Goal: Find specific page/section: Find specific page/section

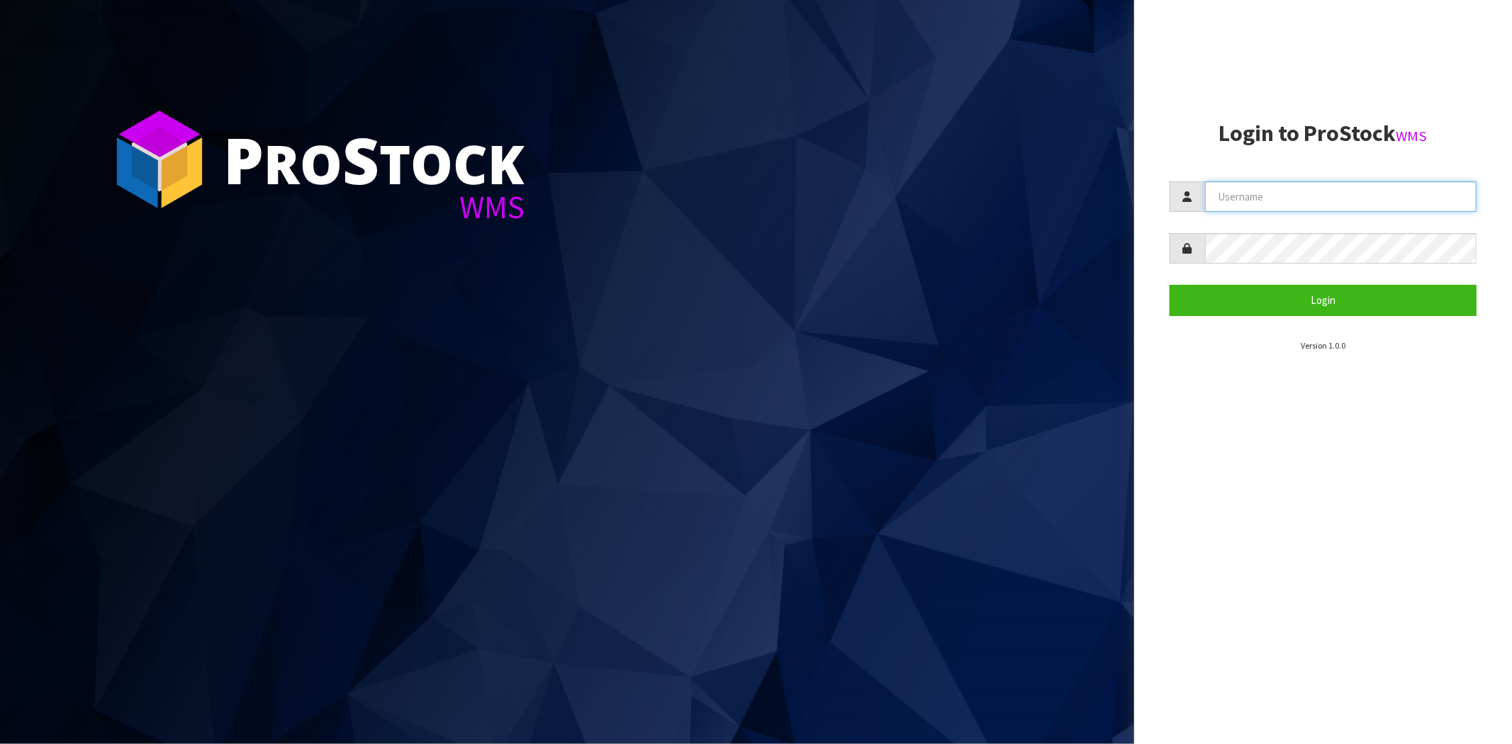
click at [1308, 189] on input "text" at bounding box center [1340, 196] width 271 height 30
type input "[PERSON_NAME][EMAIL_ADDRESS][DOMAIN_NAME]"
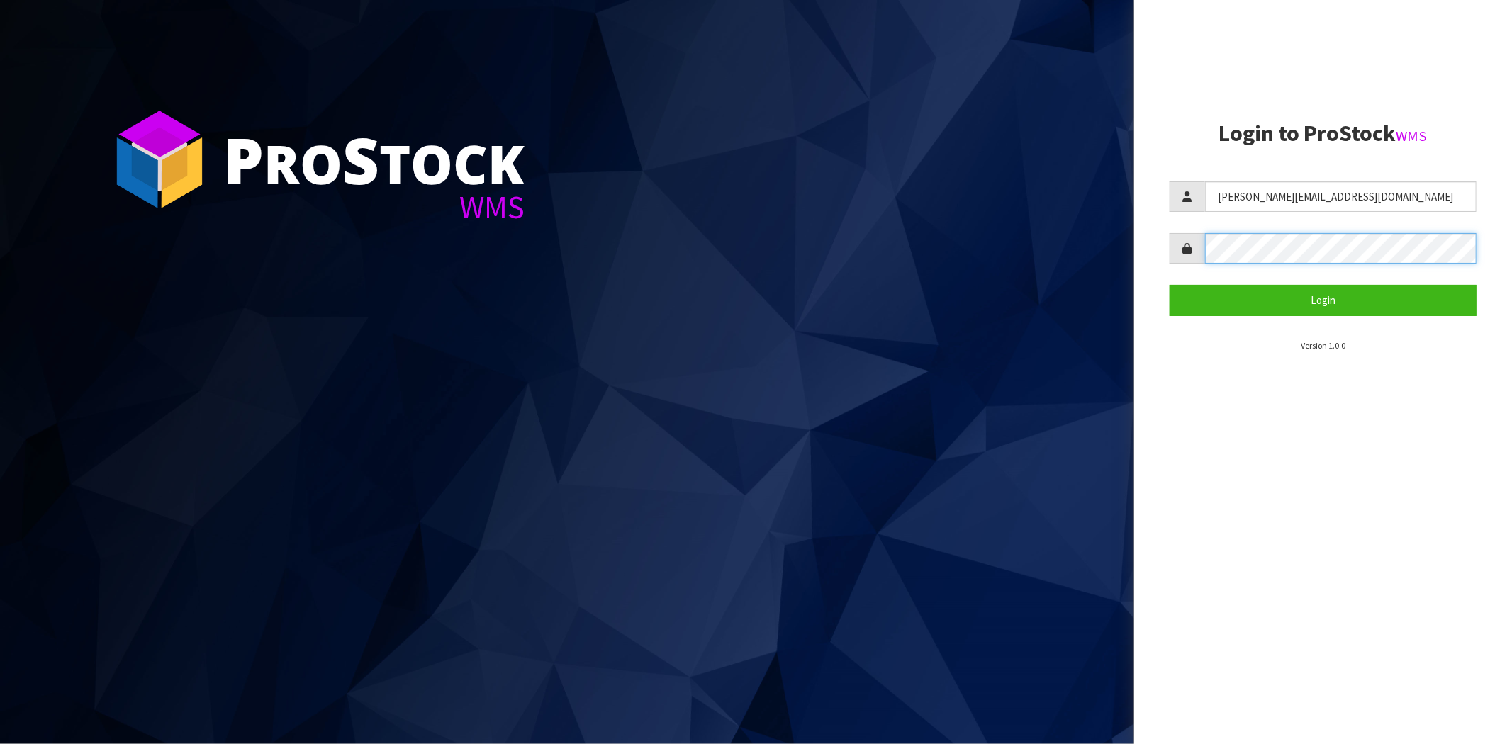
click at [1169, 285] on button "Login" at bounding box center [1322, 300] width 307 height 30
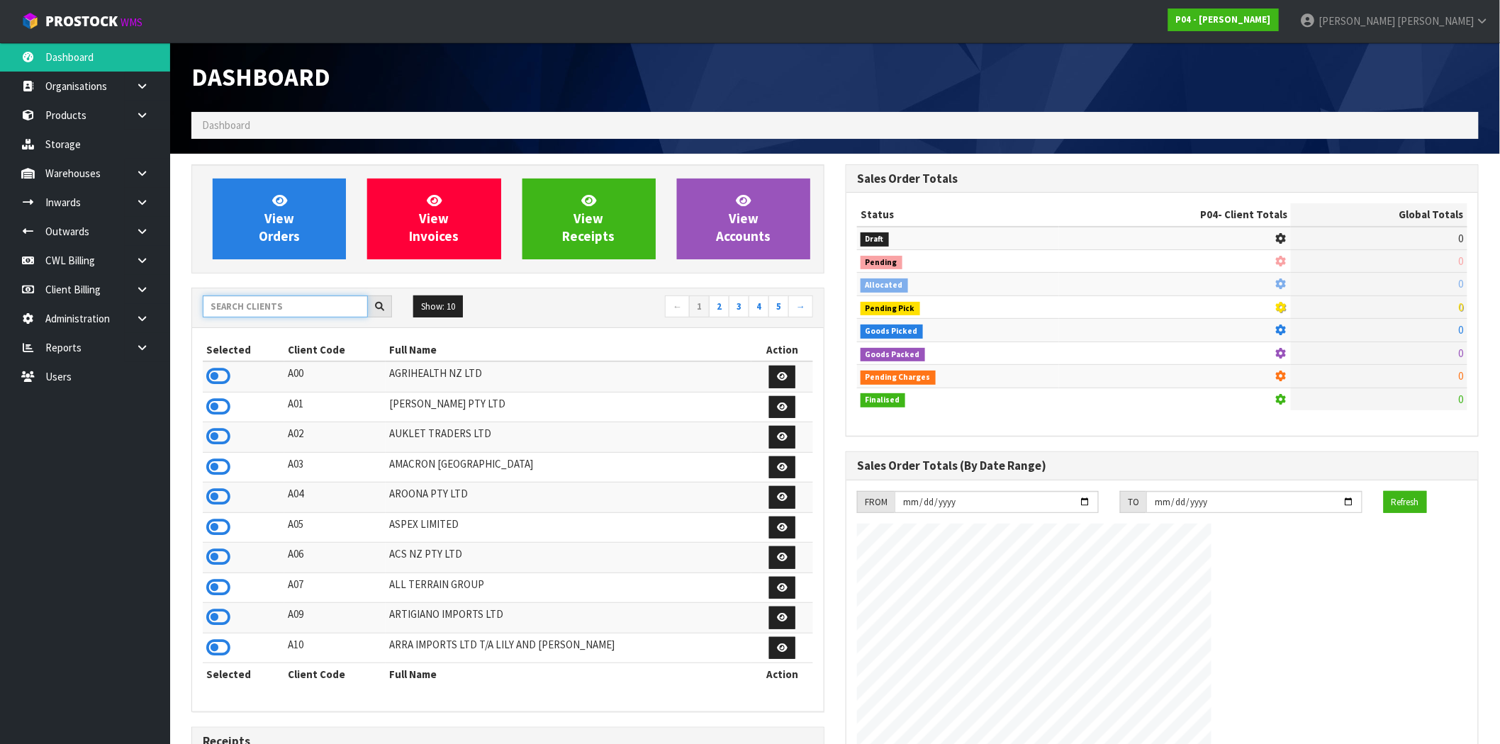
click at [321, 303] on input "text" at bounding box center [285, 307] width 165 height 22
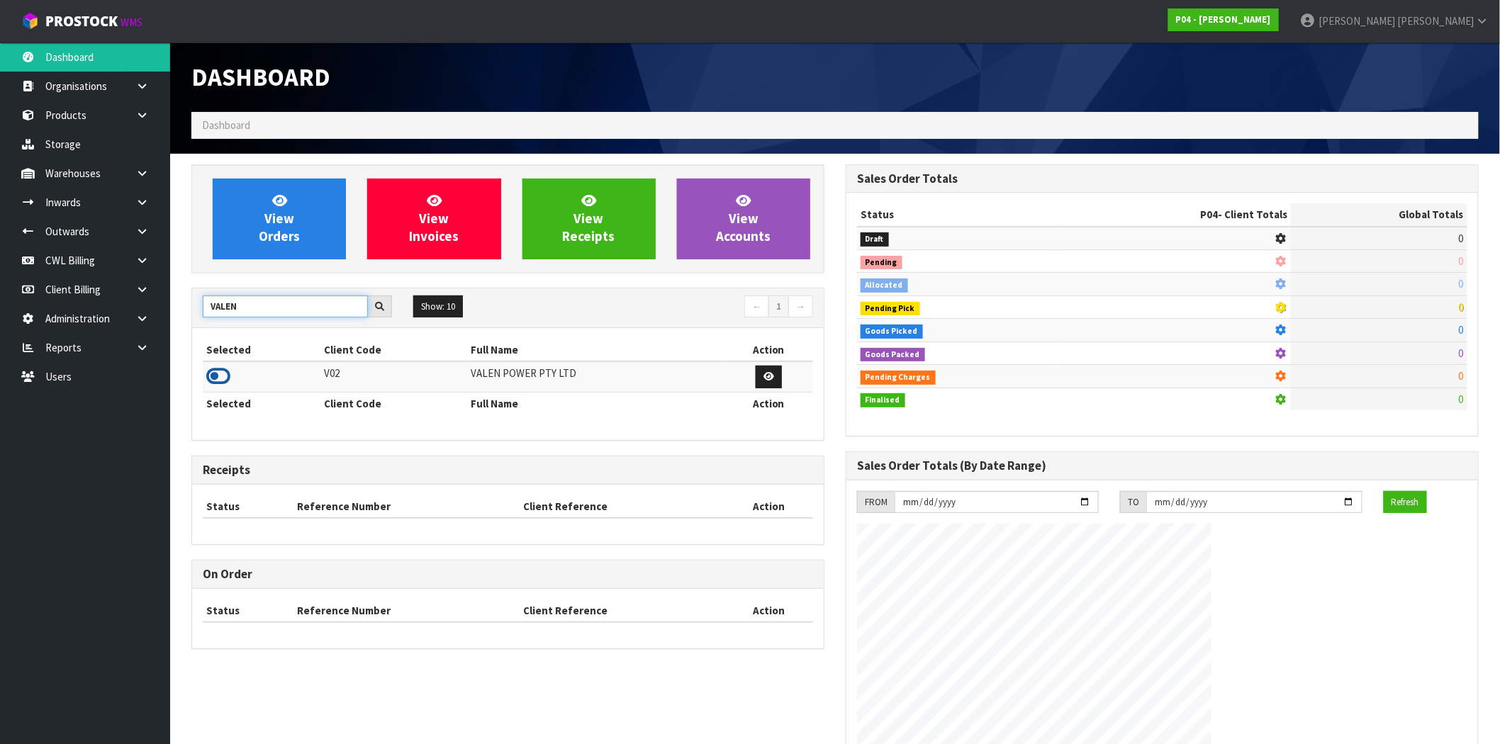
type input "VALEN"
drag, startPoint x: 215, startPoint y: 371, endPoint x: 229, endPoint y: 377, distance: 14.6
click at [214, 371] on icon at bounding box center [218, 376] width 24 height 21
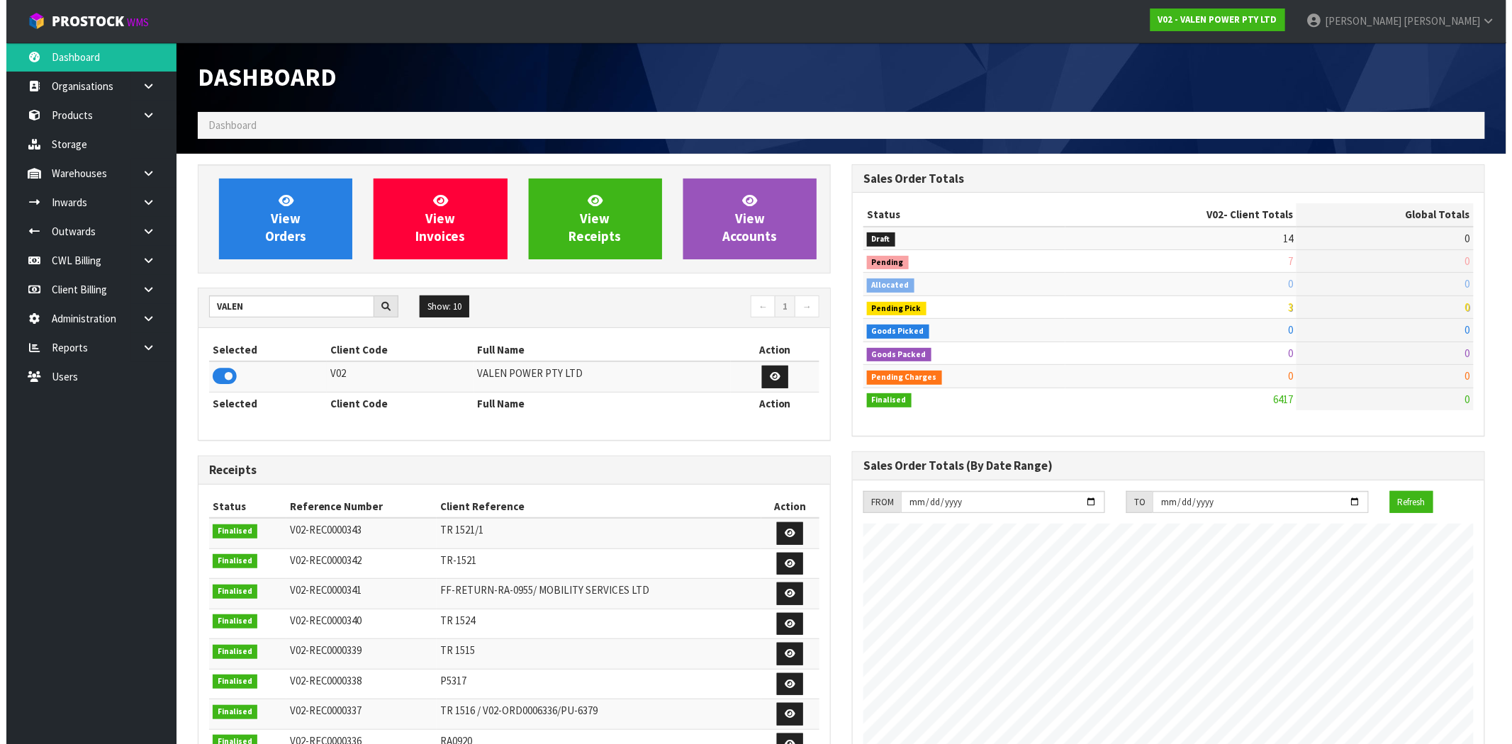
scroll to position [1074, 654]
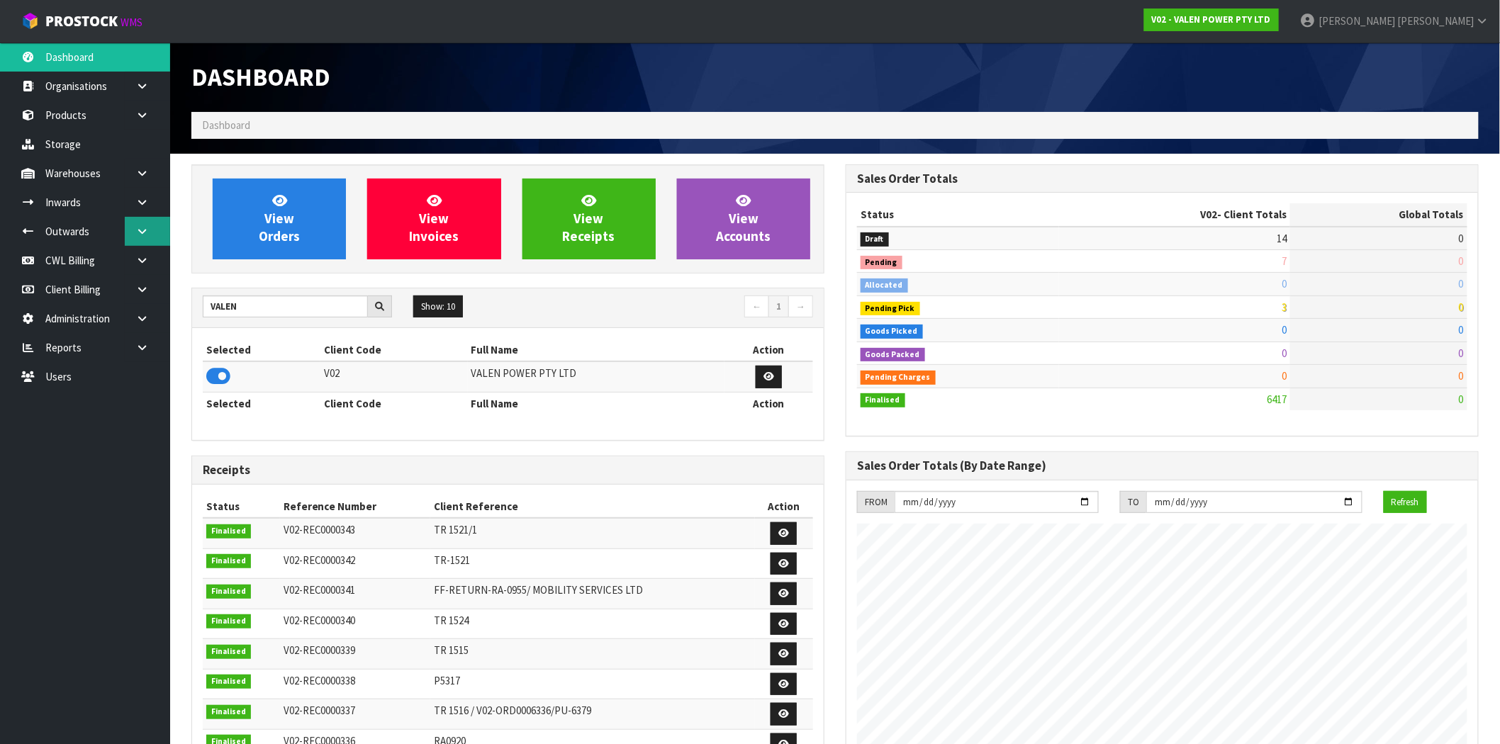
click at [146, 232] on icon at bounding box center [141, 231] width 13 height 11
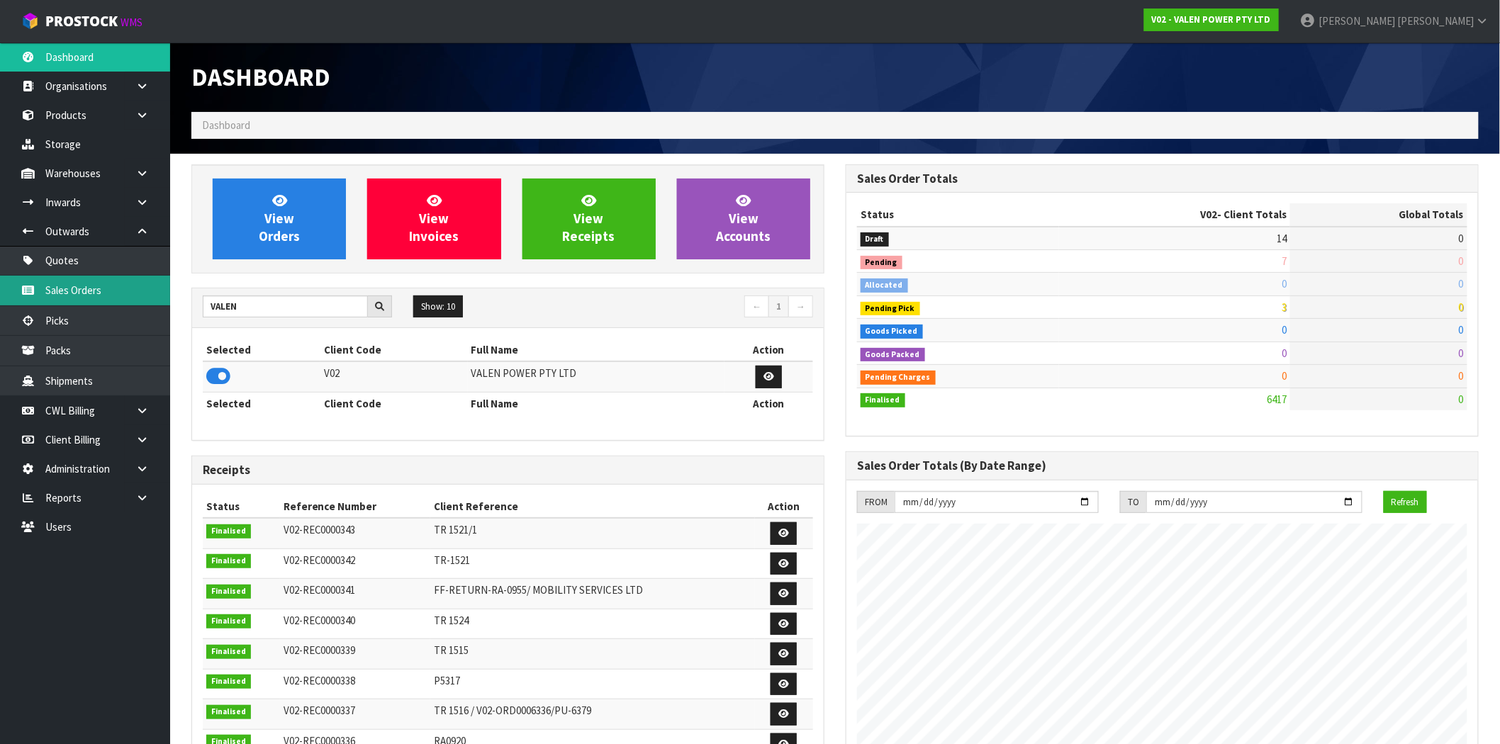
click at [104, 296] on link "Sales Orders" at bounding box center [85, 290] width 170 height 29
